Goal: Transaction & Acquisition: Purchase product/service

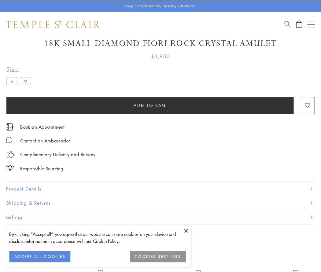
scroll to position [35, 0]
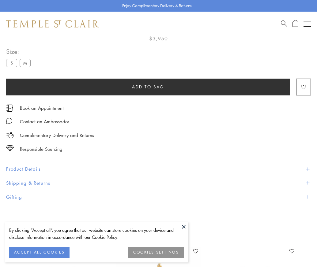
click at [148, 87] on span "Add to bag" at bounding box center [148, 87] width 32 height 7
